Goal: Transaction & Acquisition: Purchase product/service

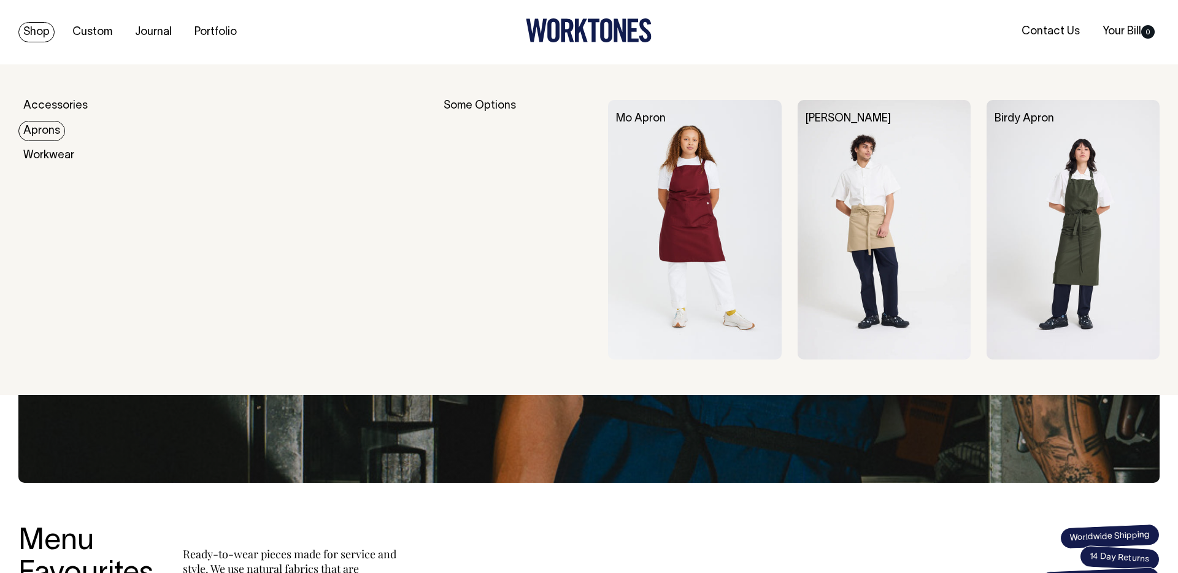
click at [43, 129] on link "Aprons" at bounding box center [41, 131] width 47 height 20
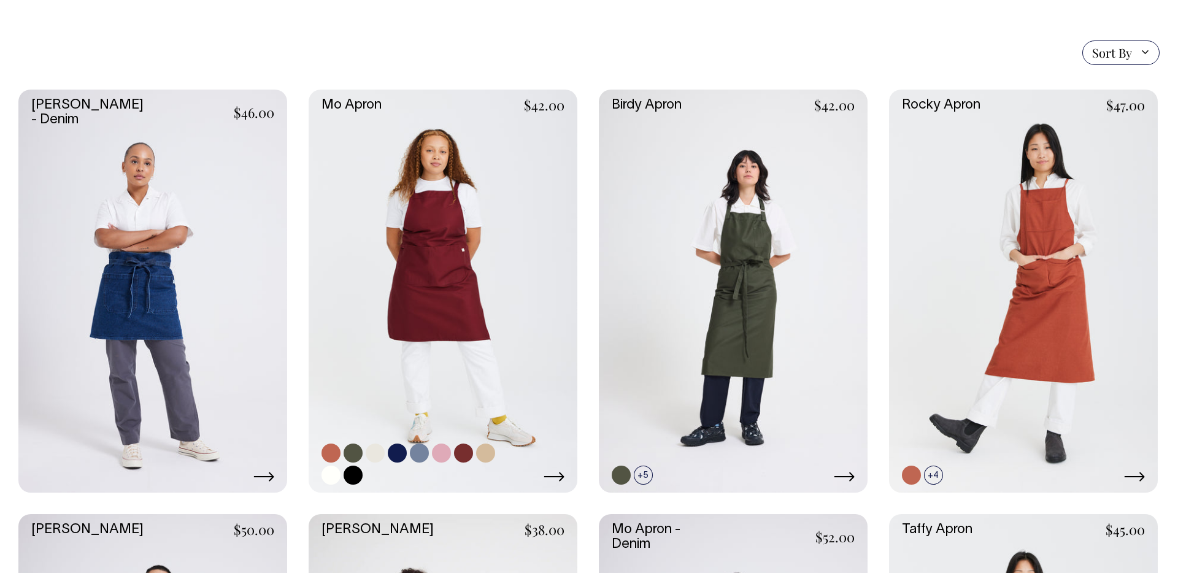
click at [388, 240] on link at bounding box center [443, 291] width 269 height 403
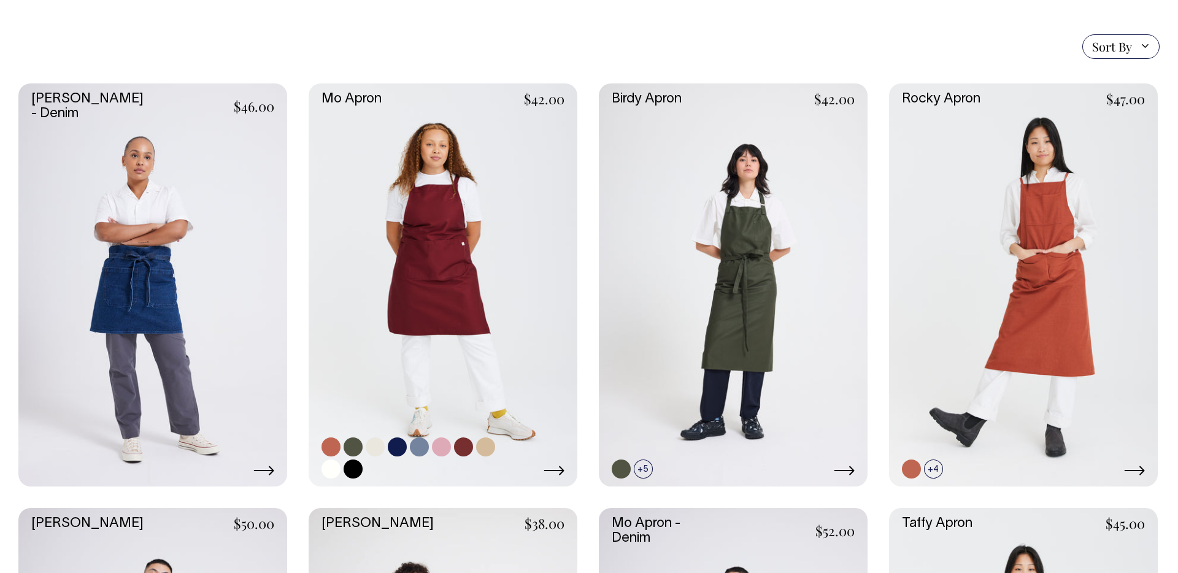
scroll to position [294, 0]
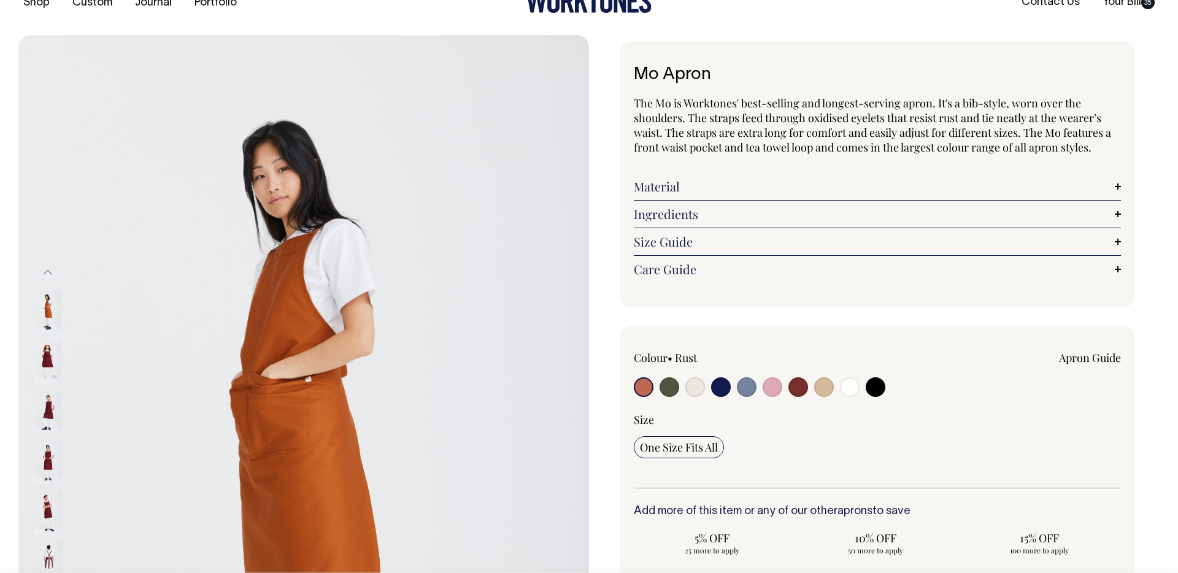
scroll to position [30, 0]
click at [1116, 185] on link "Material" at bounding box center [877, 185] width 487 height 15
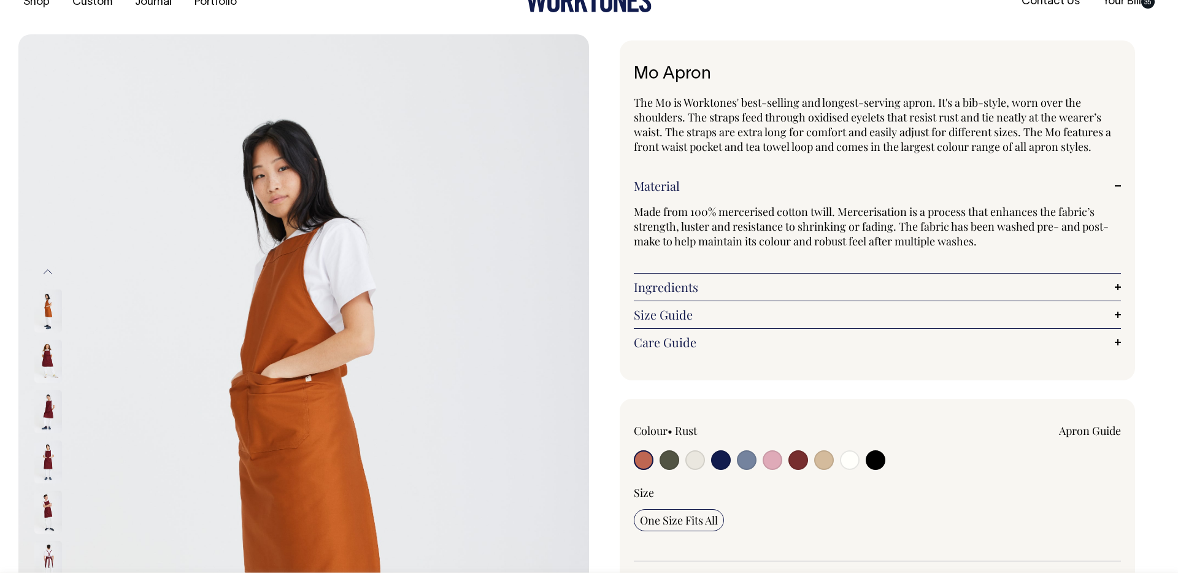
click at [1121, 290] on div "Mo Apron The Mo is Worktones' best-selling and longest-serving apron. It's a bi…" at bounding box center [877, 210] width 515 height 340
click at [1120, 283] on link "Ingredients" at bounding box center [877, 287] width 487 height 15
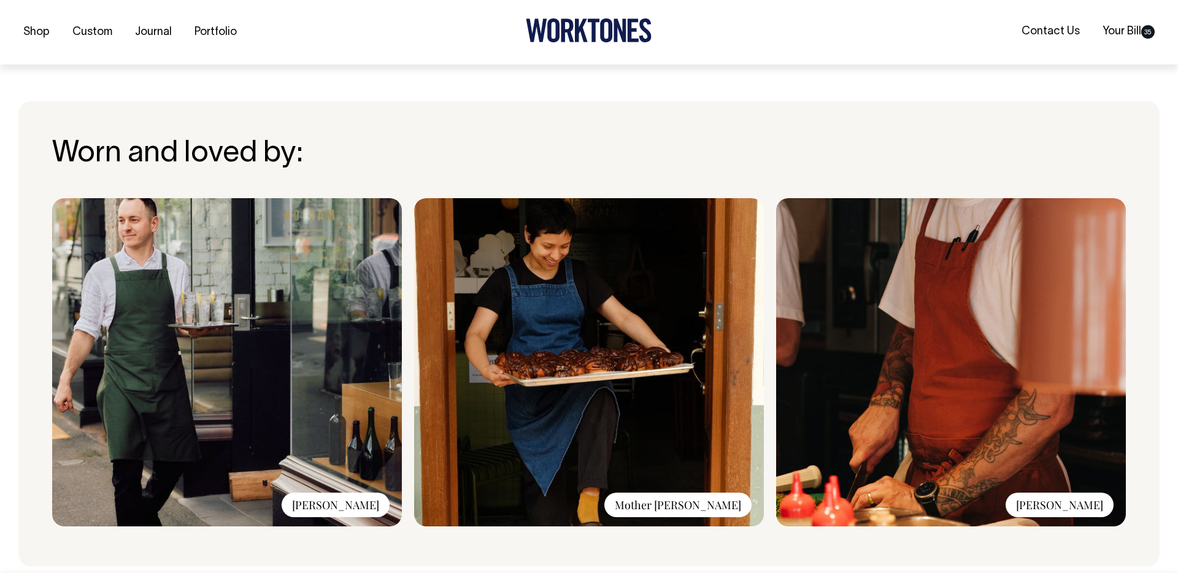
scroll to position [988, 0]
